Goal: Information Seeking & Learning: Learn about a topic

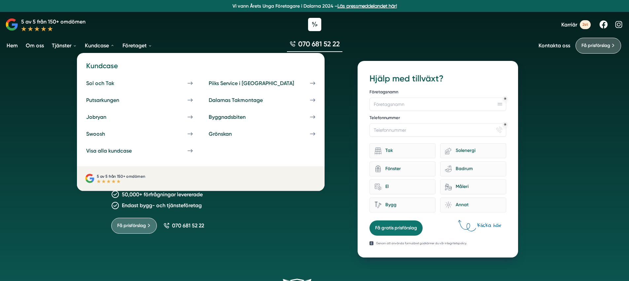
click at [96, 45] on link "Kundcase" at bounding box center [100, 45] width 32 height 17
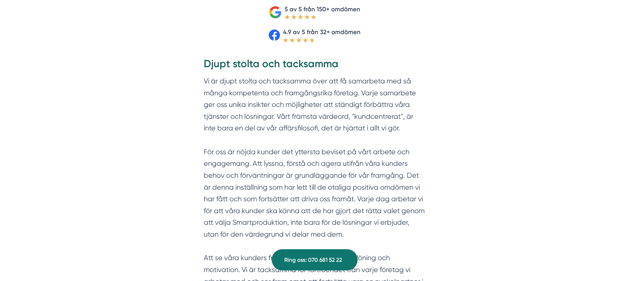
scroll to position [259, 0]
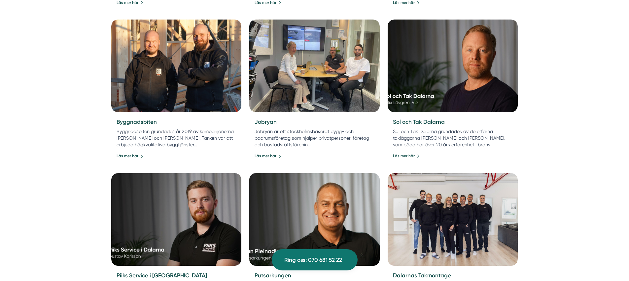
scroll to position [513, 0]
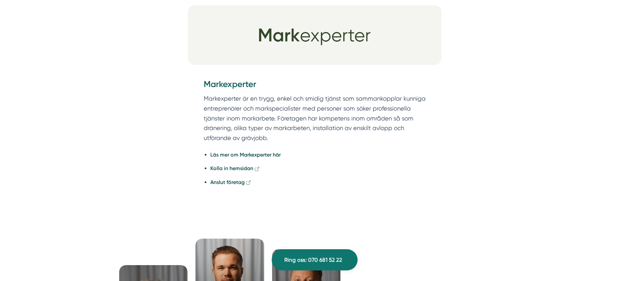
scroll to position [1225, 0]
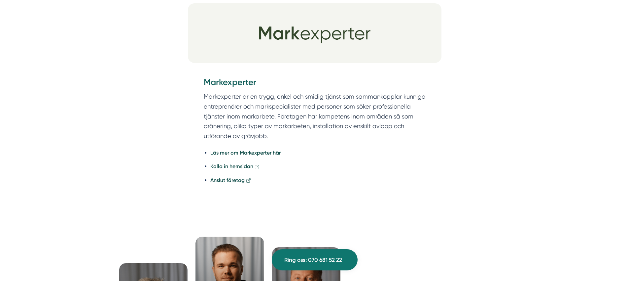
click at [319, 52] on img at bounding box center [315, 32] width 254 height 59
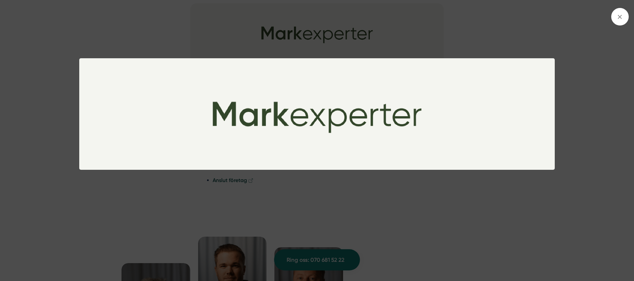
click at [315, 31] on div at bounding box center [317, 140] width 634 height 281
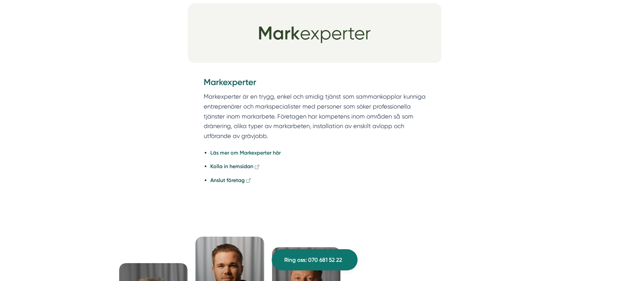
click at [243, 149] on strong "Läs mer om Markexperter här" at bounding box center [245, 152] width 70 height 6
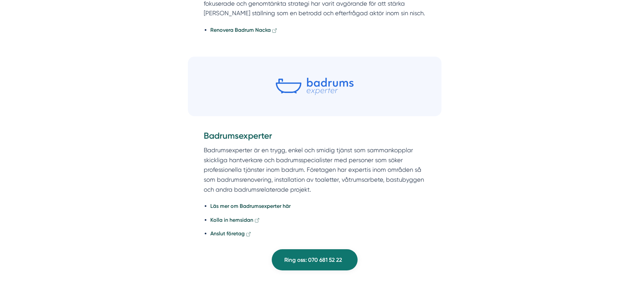
scroll to position [1165, 0]
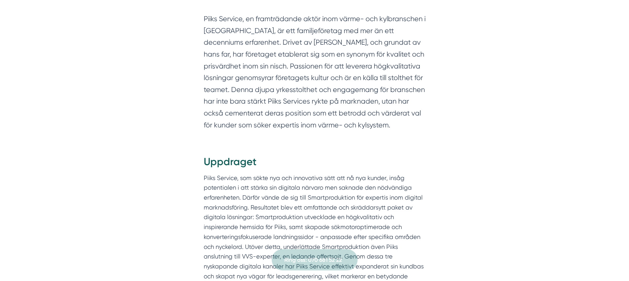
scroll to position [438, 0]
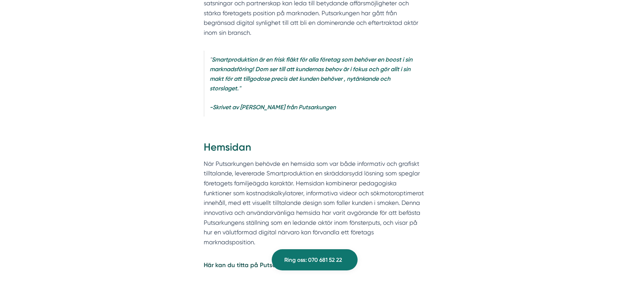
scroll to position [1185, 0]
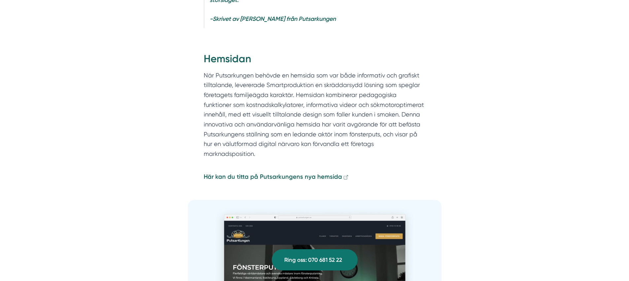
click at [265, 173] on strong "Här kan du titta på Putsarkungens nya hemsida" at bounding box center [273, 176] width 138 height 7
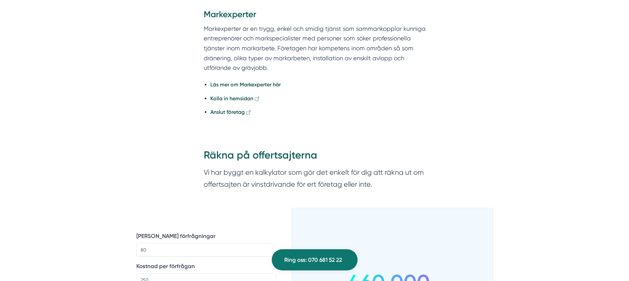
scroll to position [353, 0]
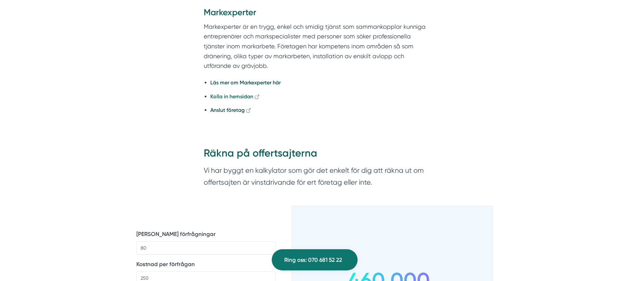
click at [237, 94] on strong "Kolla in hemsidan" at bounding box center [231, 96] width 43 height 6
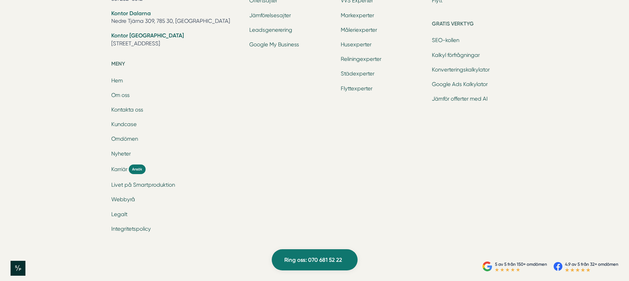
scroll to position [2241, 0]
